Goal: Information Seeking & Learning: Check status

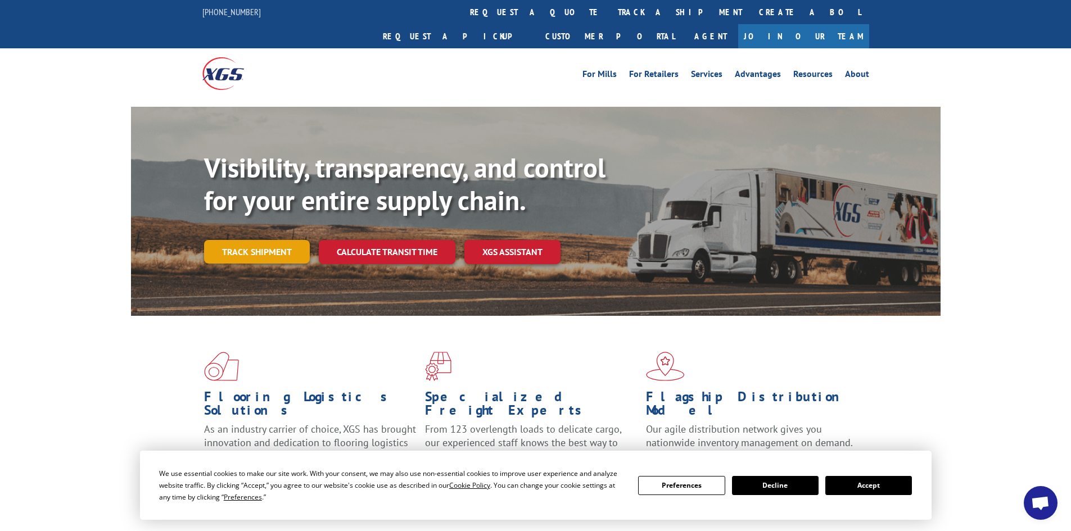
click at [278, 240] on link "Track shipment" at bounding box center [257, 252] width 106 height 24
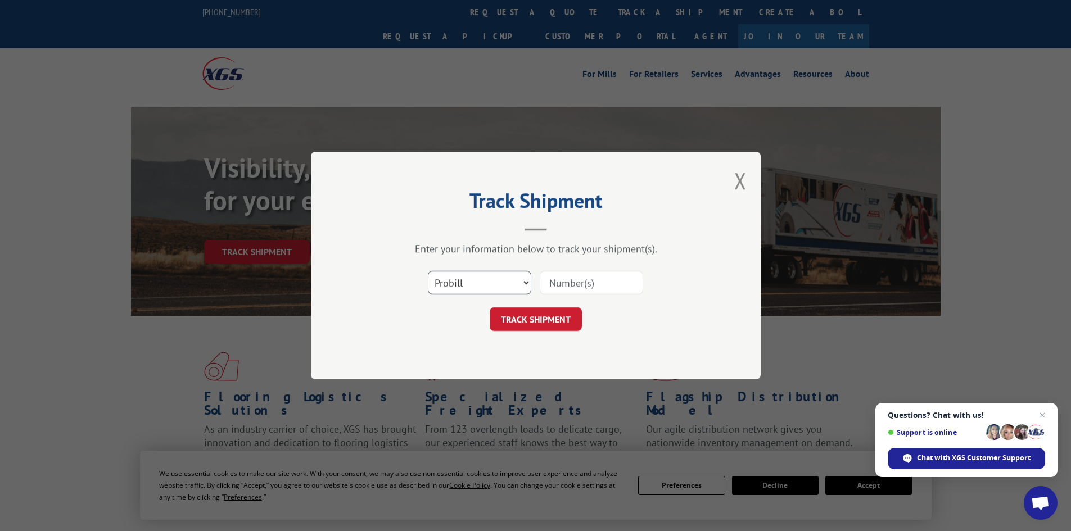
click at [506, 274] on select "Select category... Probill BOL PO" at bounding box center [479, 283] width 103 height 24
select select "bol"
click at [428, 271] on select "Select category... Probill BOL PO" at bounding box center [479, 283] width 103 height 24
click at [574, 283] on input at bounding box center [591, 283] width 103 height 24
paste input "6008805"
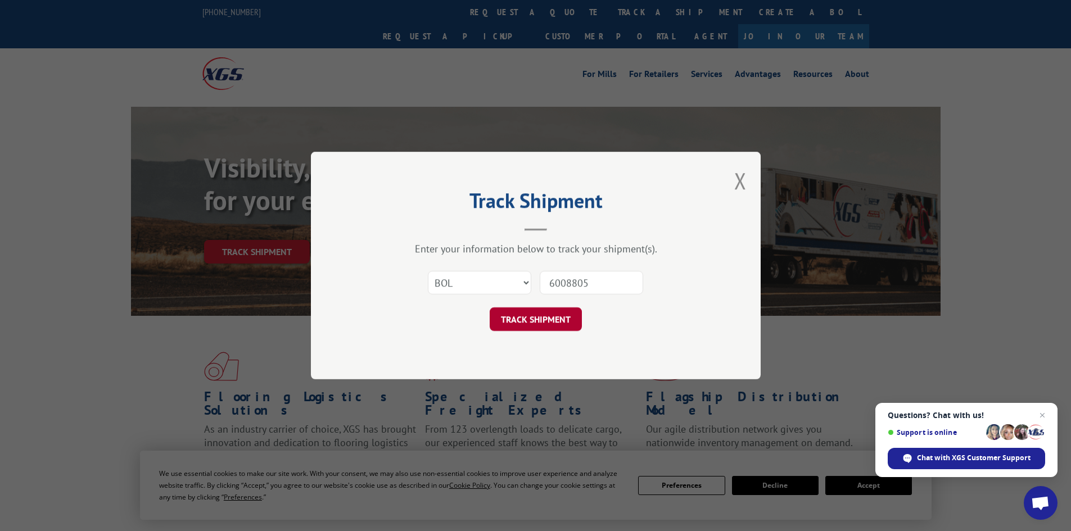
type input "6008805"
click at [516, 321] on button "TRACK SHIPMENT" at bounding box center [536, 320] width 92 height 24
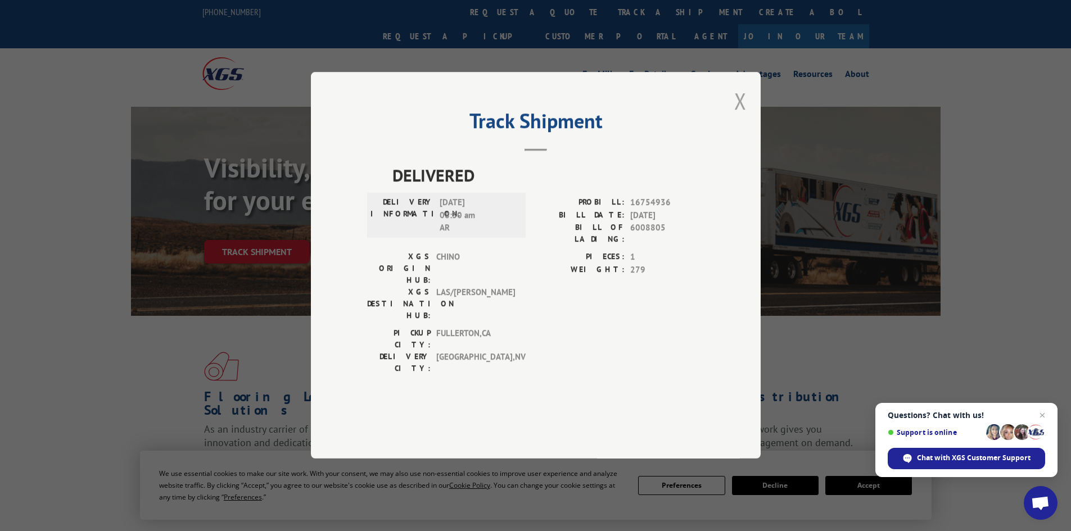
click at [739, 116] on button "Close modal" at bounding box center [740, 101] width 12 height 30
